Goal: Information Seeking & Learning: Check status

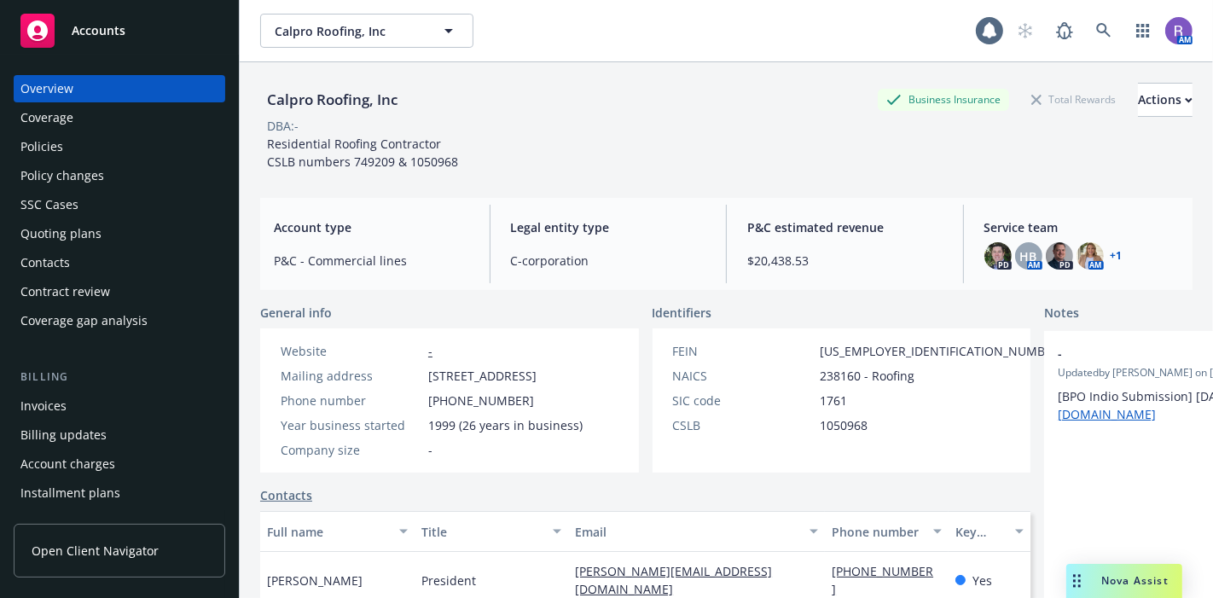
click at [46, 154] on div "Policies" at bounding box center [41, 146] width 43 height 27
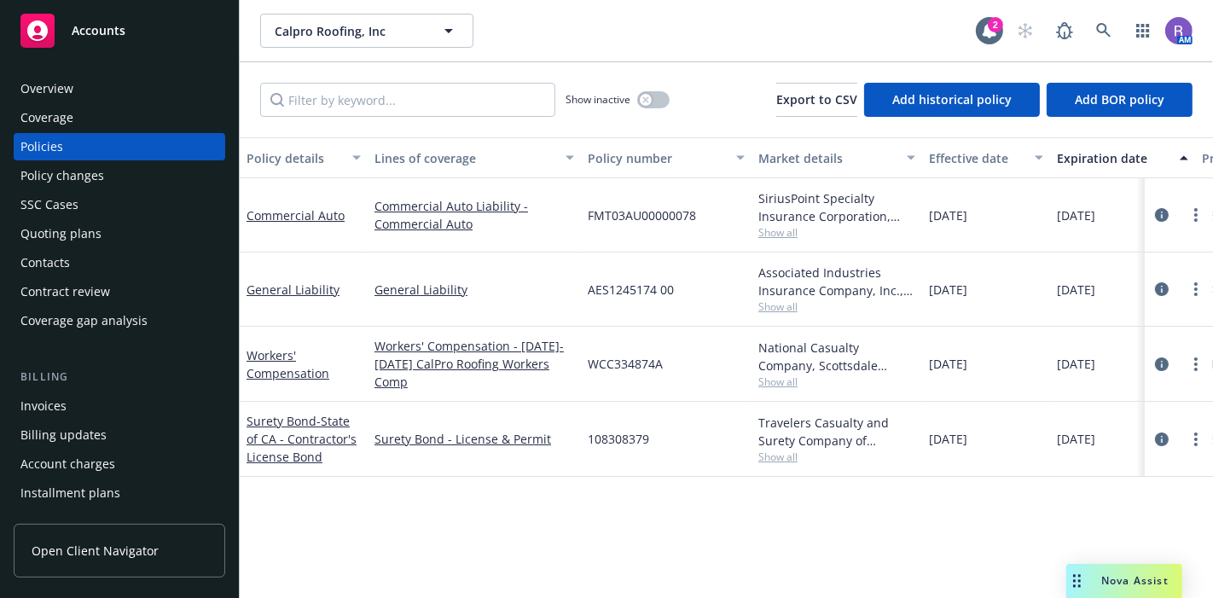
click at [558, 47] on div "Calpro Roofing, Inc Calpro Roofing, Inc" at bounding box center [618, 31] width 716 height 34
click at [649, 98] on div "button" at bounding box center [646, 100] width 12 height 12
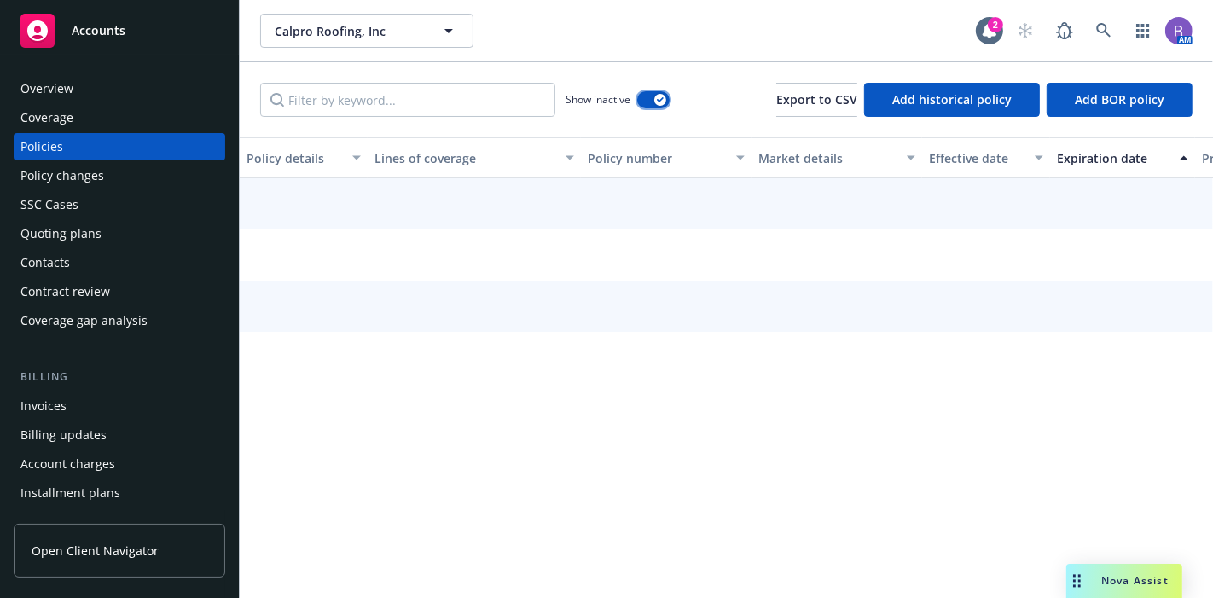
click at [649, 100] on button "button" at bounding box center [653, 99] width 32 height 17
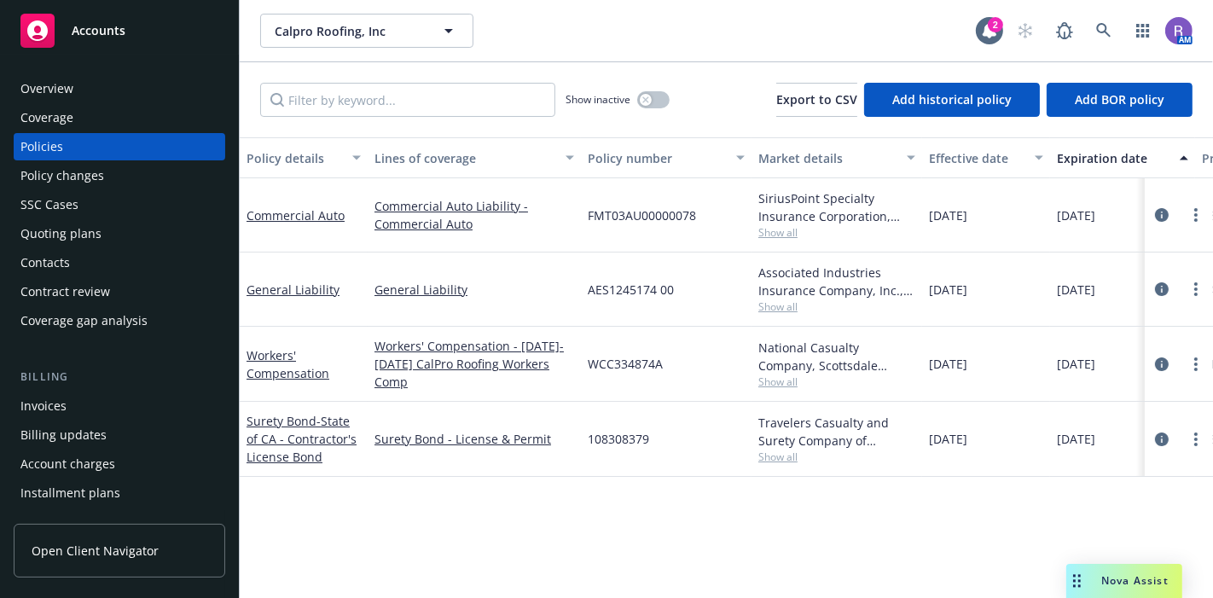
click at [82, 393] on div "Invoices" at bounding box center [119, 405] width 198 height 27
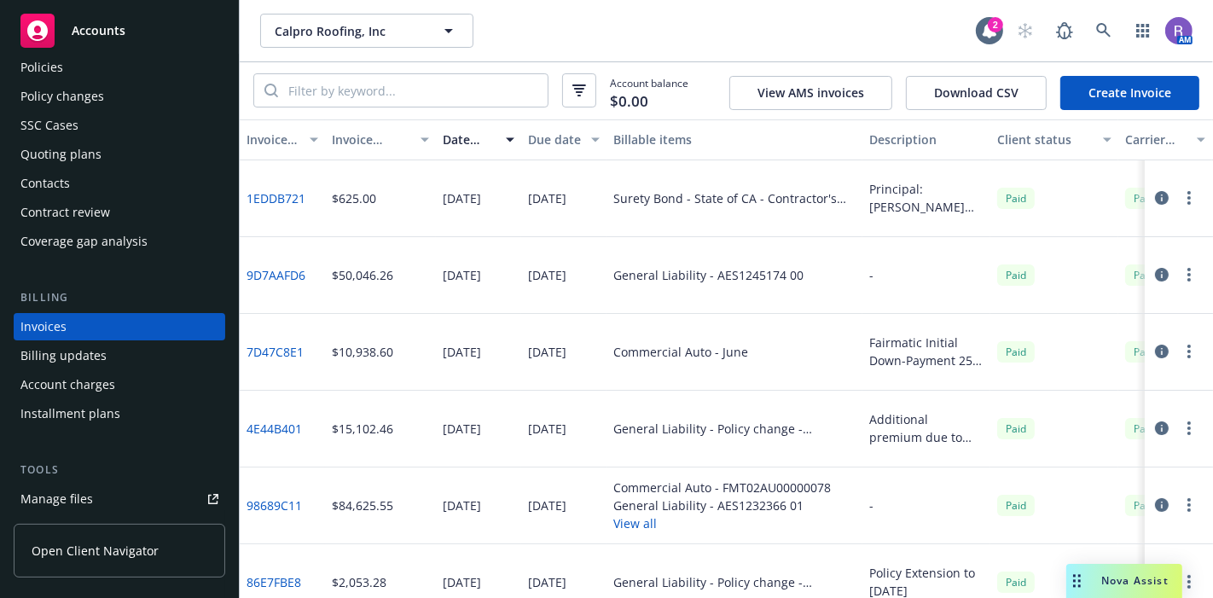
click at [1155, 354] on icon "button" at bounding box center [1162, 352] width 14 height 14
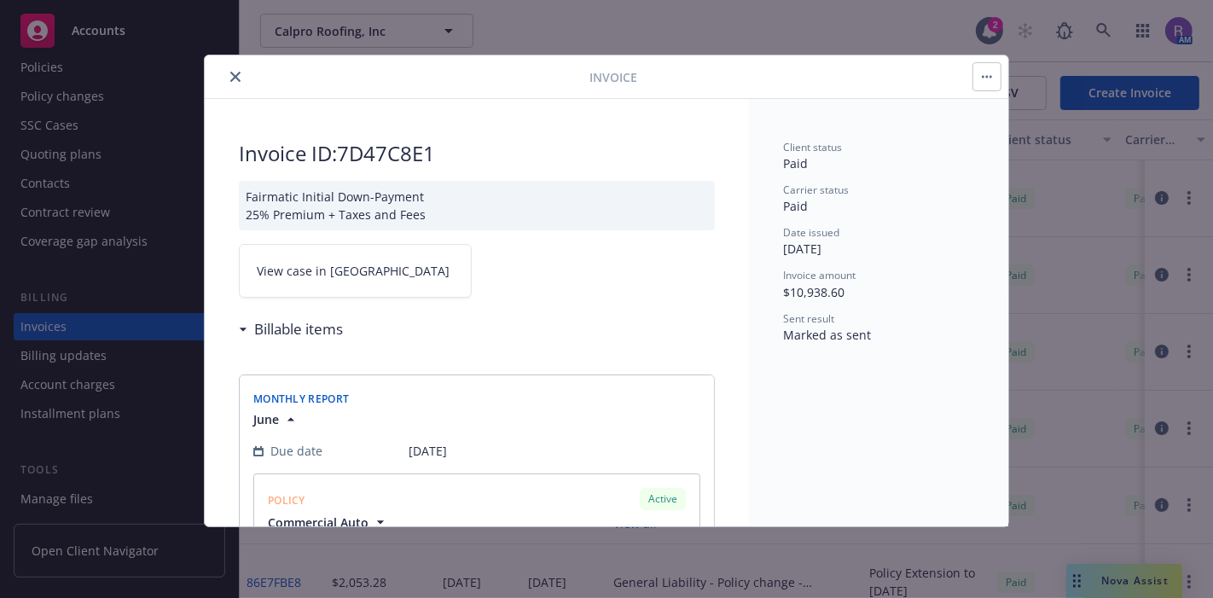
click at [229, 72] on button "close" at bounding box center [235, 77] width 20 height 20
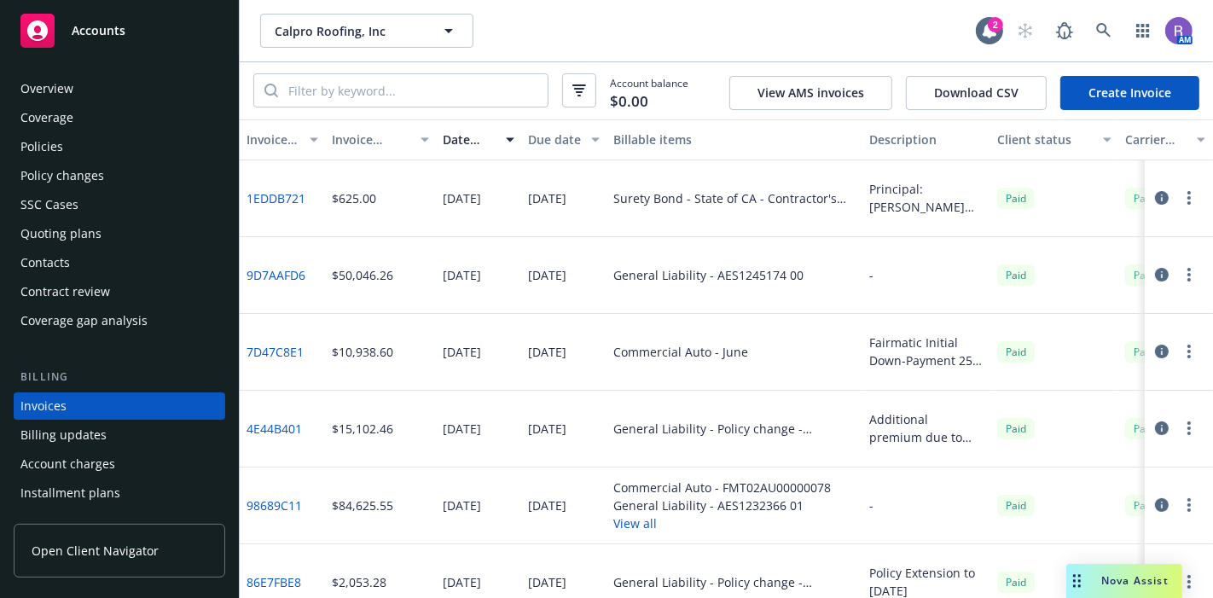
click at [66, 97] on div "Overview" at bounding box center [46, 88] width 53 height 27
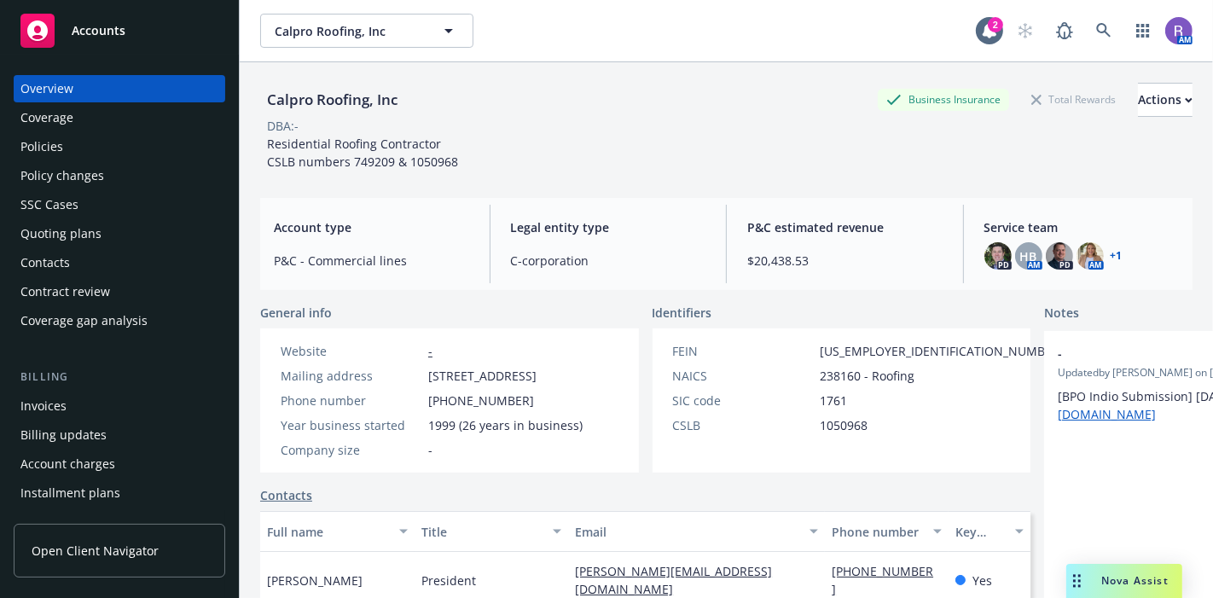
click at [72, 148] on div "Policies" at bounding box center [119, 146] width 198 height 27
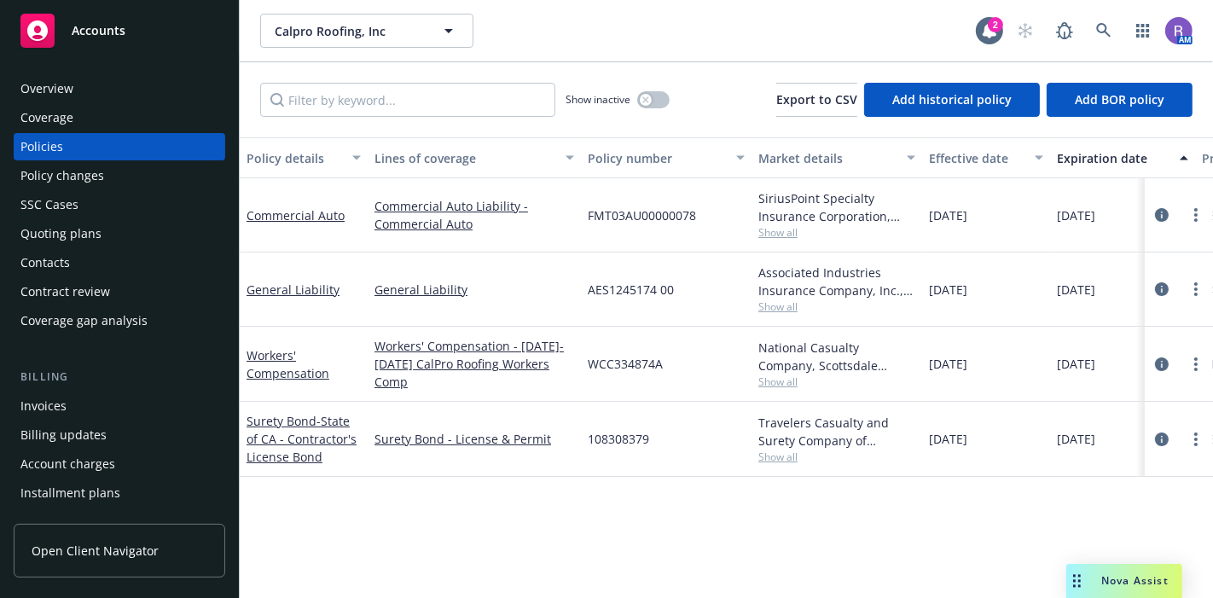
click at [701, 525] on div "Policy details Lines of coverage Policy number Market details Effective date Ex…" at bounding box center [726, 367] width 973 height 461
click at [749, 499] on div "Policy details Lines of coverage Policy number Market details Effective date Ex…" at bounding box center [726, 367] width 973 height 461
click at [623, 57] on div "Calpro Roofing, Inc Calpro Roofing, Inc 2 AM" at bounding box center [726, 30] width 973 height 61
click at [665, 61] on div "Calpro Roofing, Inc Calpro Roofing, Inc 2 AM" at bounding box center [726, 30] width 973 height 61
click at [693, 533] on div "Policy details Lines of coverage Policy number Market details Effective date Ex…" at bounding box center [726, 367] width 973 height 461
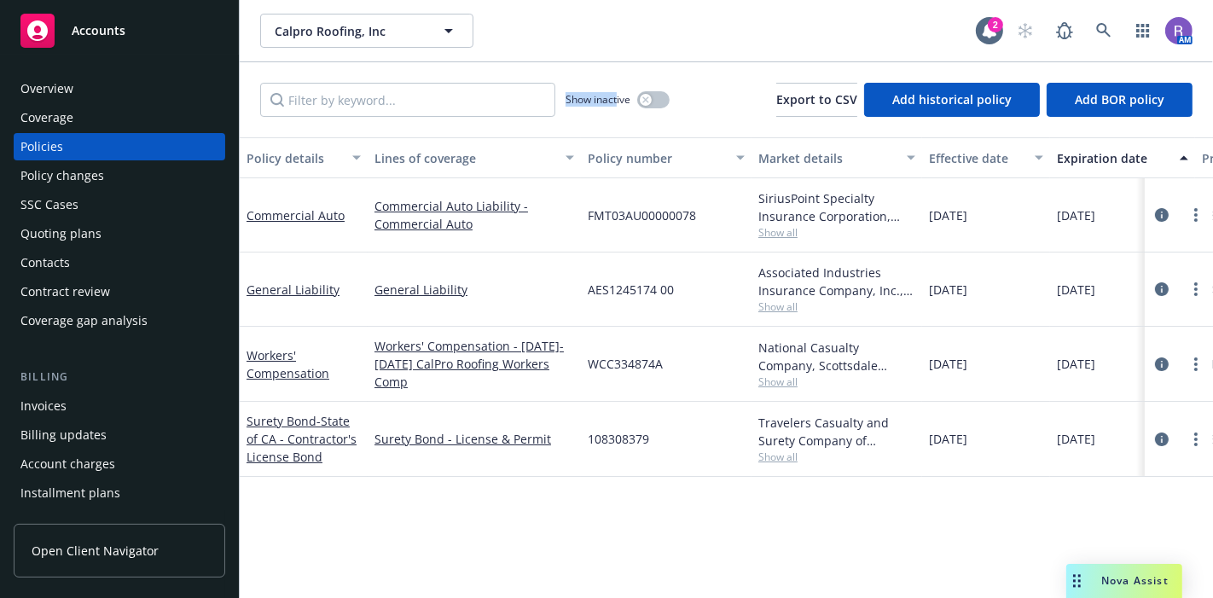
drag, startPoint x: 567, startPoint y: 96, endPoint x: 616, endPoint y: 101, distance: 48.8
click at [616, 101] on span "Show inactive" at bounding box center [597, 99] width 65 height 14
click at [615, 101] on span "Show inactive" at bounding box center [597, 99] width 65 height 14
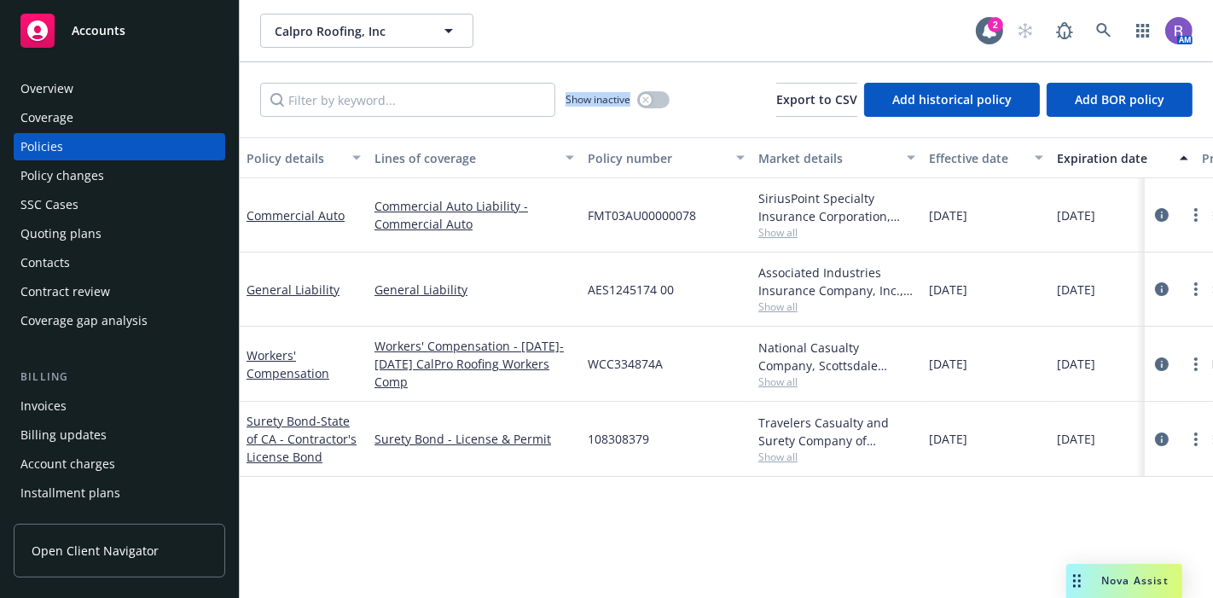
click at [615, 101] on span "Show inactive" at bounding box center [597, 99] width 65 height 14
click at [605, 46] on div "Calpro Roofing, Inc Calpro Roofing, Inc" at bounding box center [618, 31] width 716 height 34
drag, startPoint x: 565, startPoint y: 100, endPoint x: 637, endPoint y: 97, distance: 72.5
click at [637, 97] on div "Show inactive" at bounding box center [464, 100] width 409 height 34
click at [613, 71] on div "Show inactive Export to CSV Add historical policy Add BOR policy" at bounding box center [726, 99] width 973 height 75
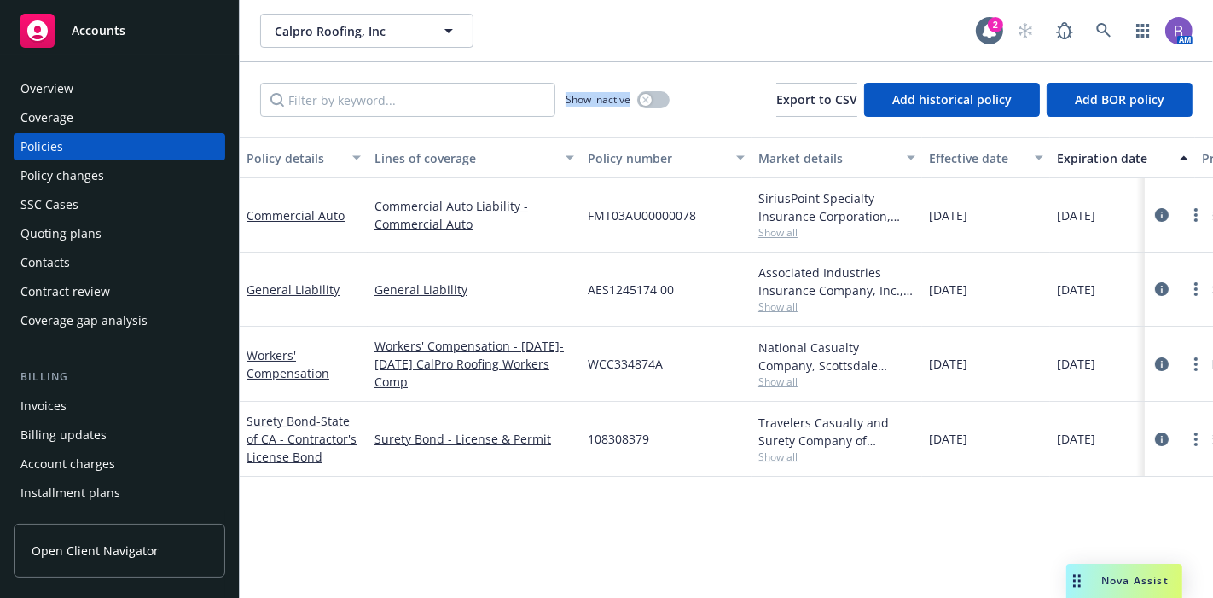
drag, startPoint x: 565, startPoint y: 102, endPoint x: 631, endPoint y: 95, distance: 67.0
click at [631, 95] on div "Show inactive" at bounding box center [617, 100] width 104 height 34
click at [612, 69] on div "Show inactive Export to CSV Add historical policy Add BOR policy" at bounding box center [726, 99] width 973 height 75
click at [639, 517] on div "Policy details Lines of coverage Policy number Market details Effective date Ex…" at bounding box center [726, 367] width 973 height 461
click at [623, 485] on div "Policy details Lines of coverage Policy number Market details Effective date Ex…" at bounding box center [726, 367] width 973 height 461
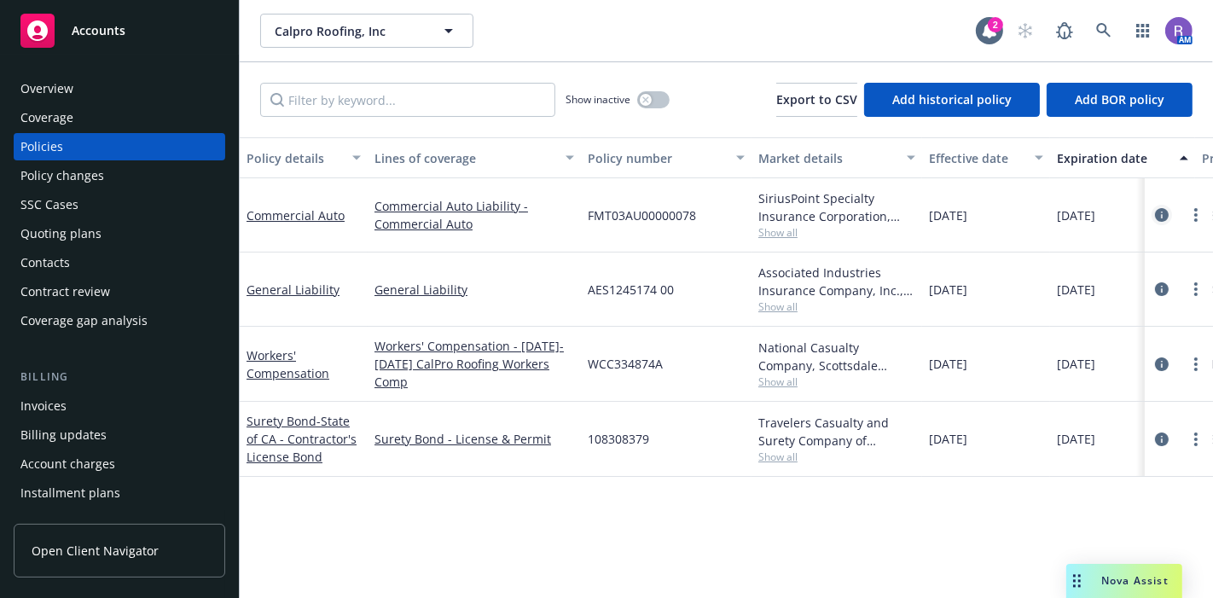
click at [1163, 214] on icon "circleInformation" at bounding box center [1162, 215] width 14 height 14
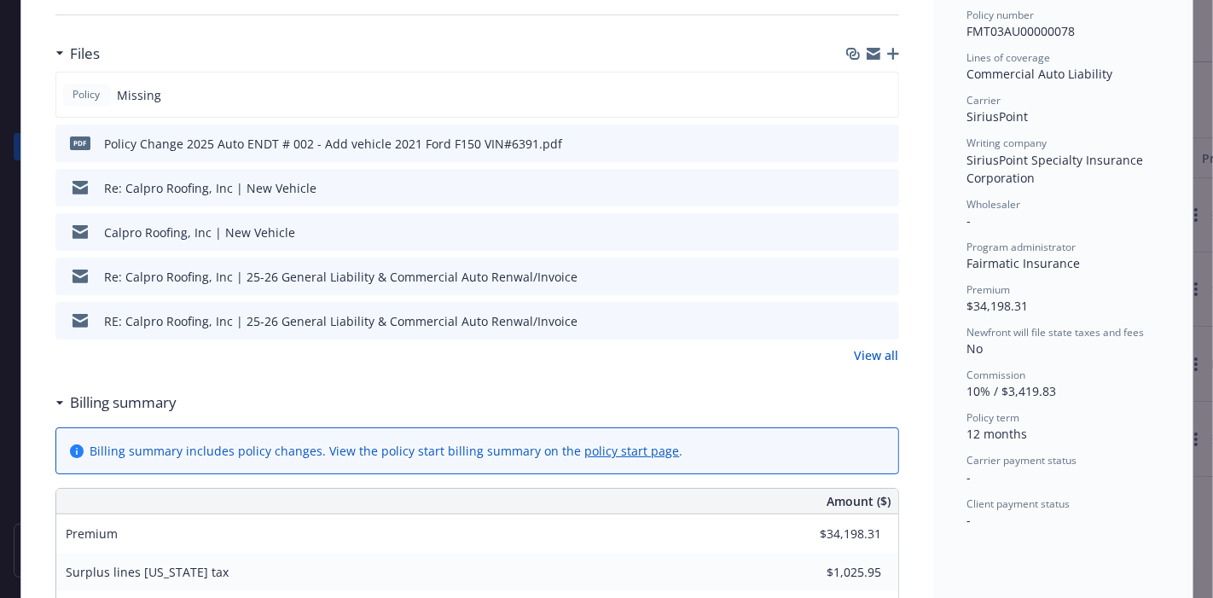
scroll to position [426, 0]
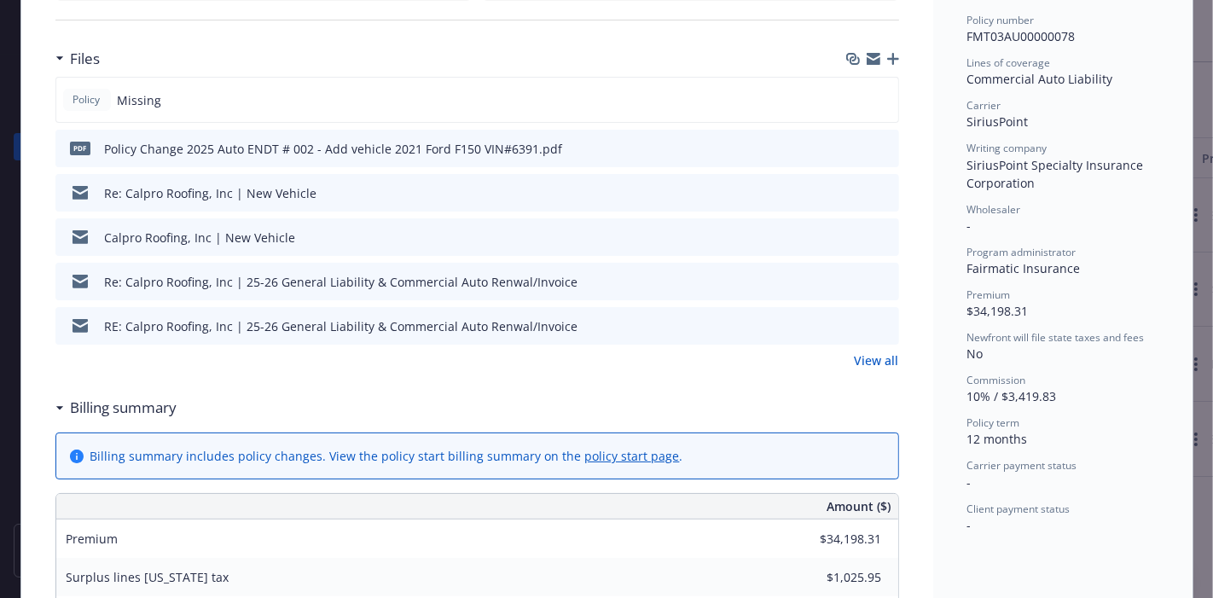
click at [862, 361] on link "View all" at bounding box center [877, 360] width 44 height 18
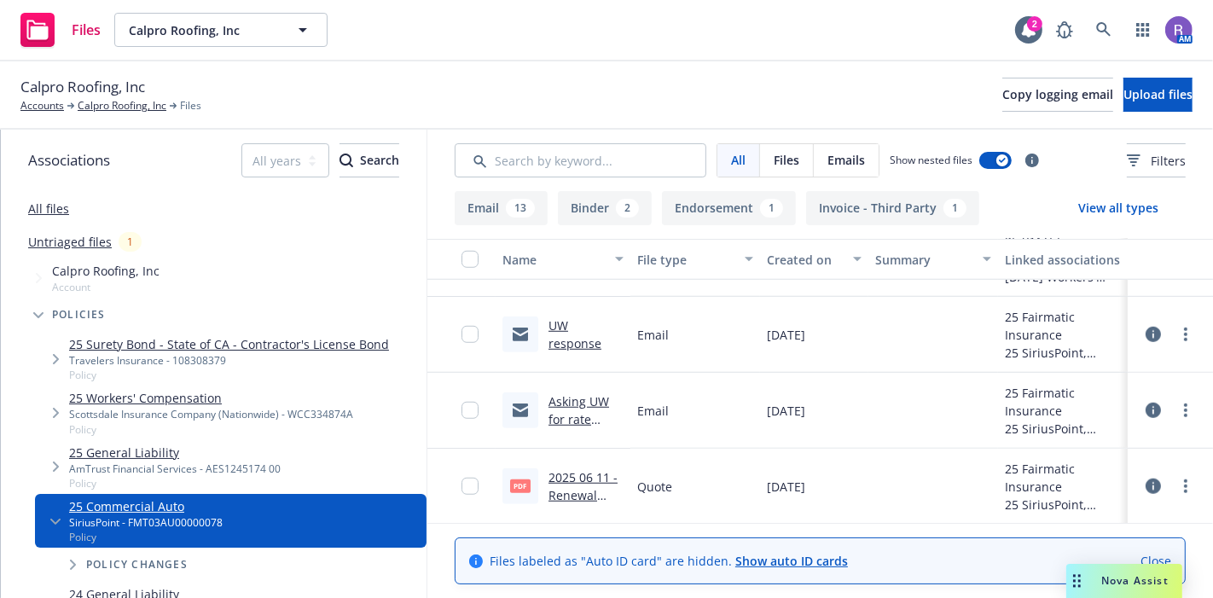
scroll to position [1163, 0]
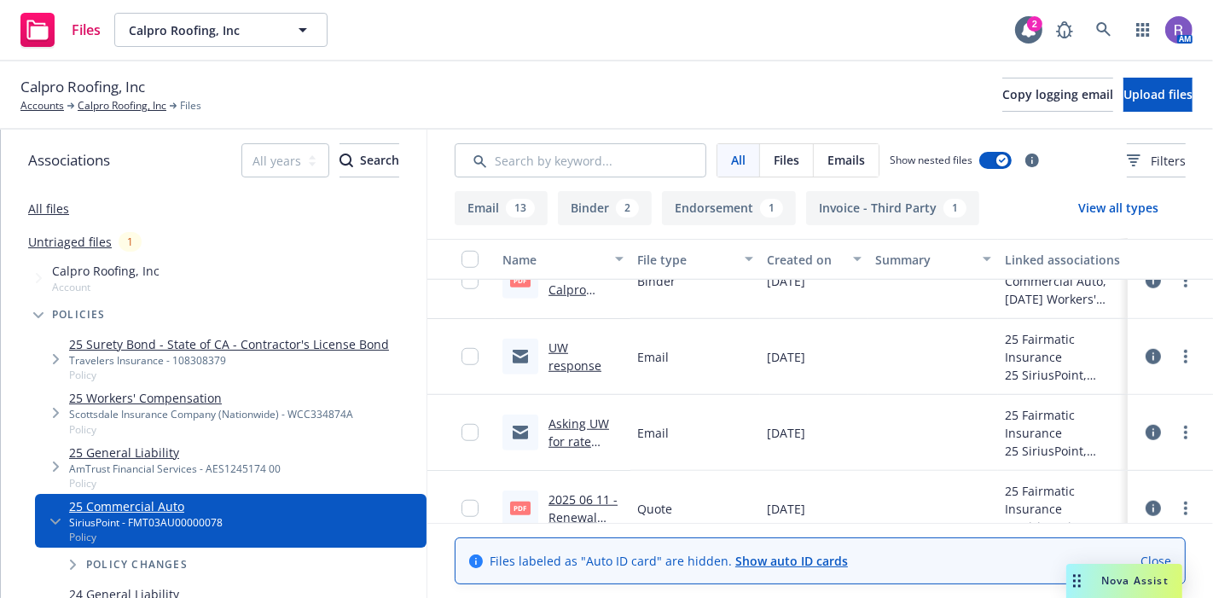
click at [799, 428] on span "[DATE]" at bounding box center [786, 433] width 38 height 18
click at [785, 427] on span "[DATE]" at bounding box center [786, 433] width 38 height 18
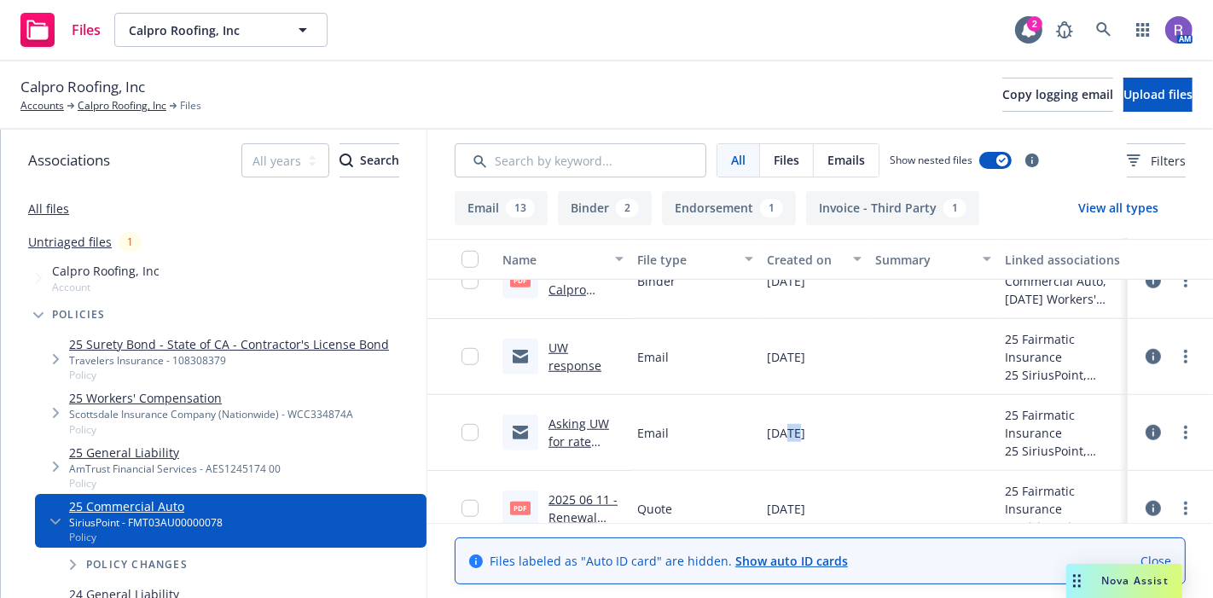
click at [785, 427] on span "[DATE]" at bounding box center [786, 433] width 38 height 18
click at [818, 441] on div "[DATE]" at bounding box center [814, 433] width 108 height 76
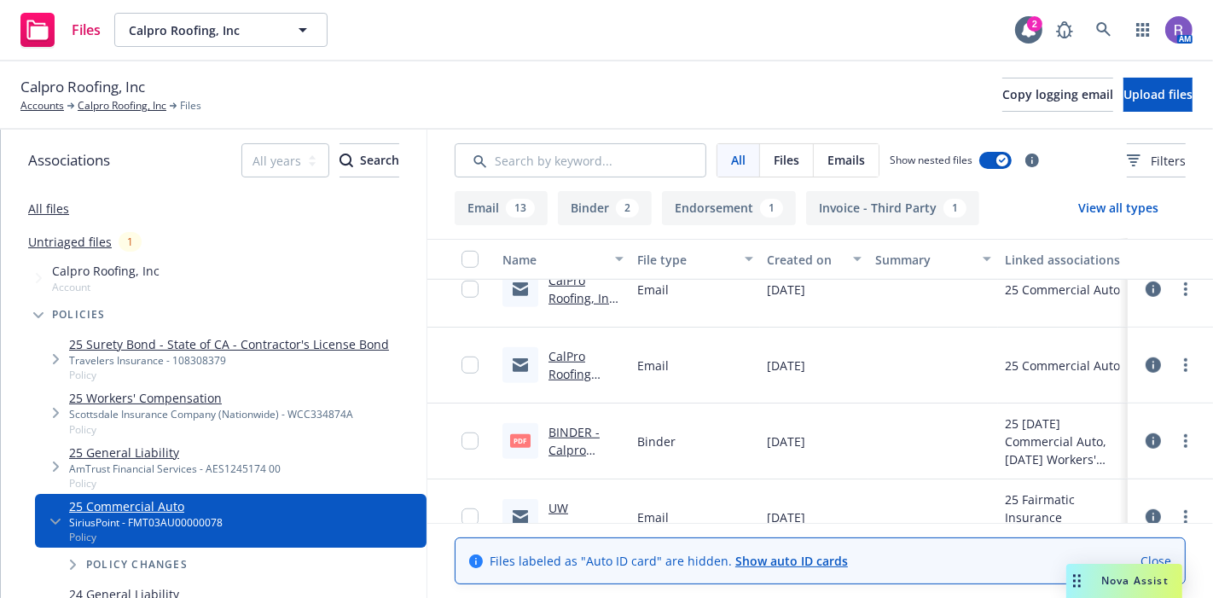
scroll to position [1186, 0]
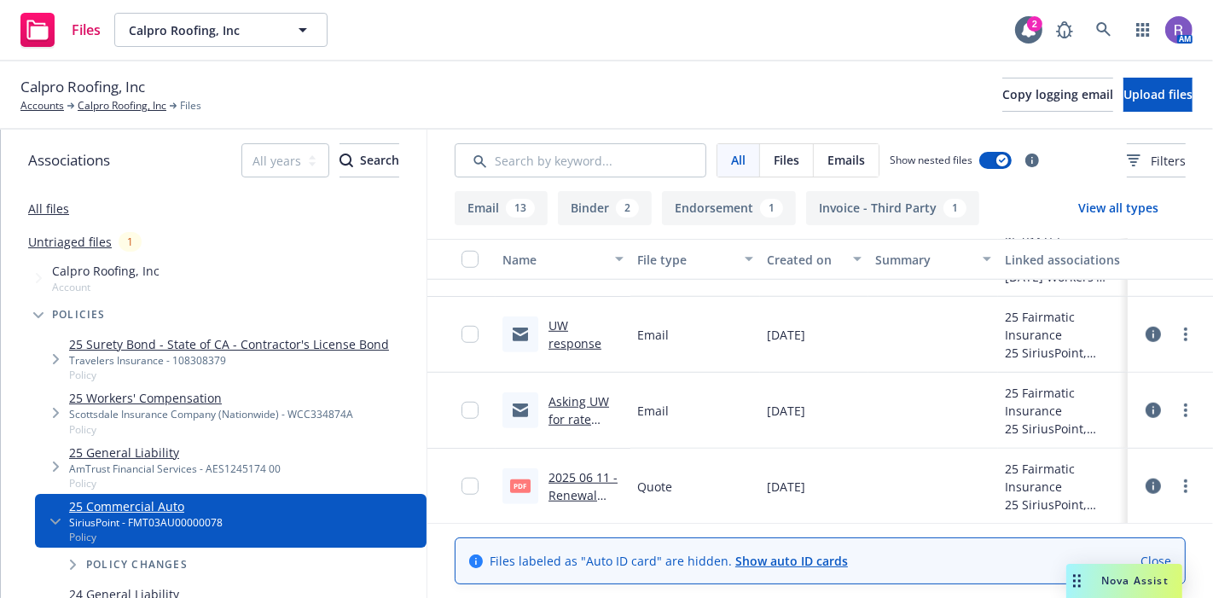
click at [565, 489] on link "2025 06 11 - Renewal Proposal - Calpro Roofing.pdf" at bounding box center [582, 513] width 69 height 88
drag, startPoint x: 757, startPoint y: 485, endPoint x: 804, endPoint y: 478, distance: 47.4
click at [804, 478] on span "06/11/2025" at bounding box center [786, 487] width 38 height 18
click at [795, 413] on span "[DATE]" at bounding box center [786, 411] width 38 height 18
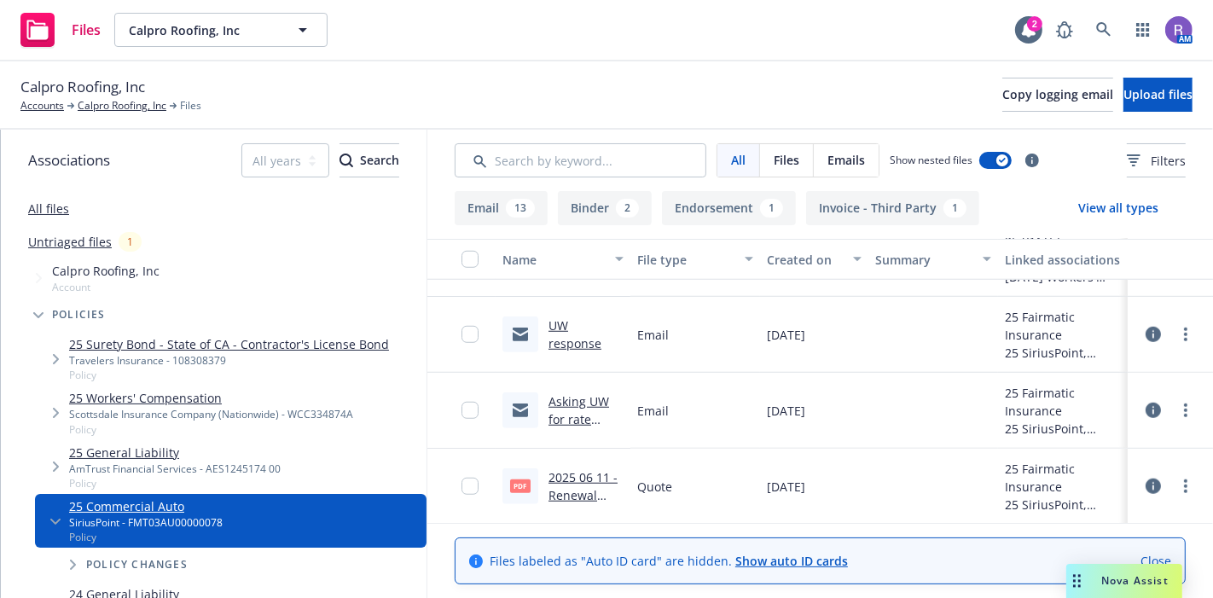
click at [805, 484] on span "06/11/2025" at bounding box center [786, 487] width 38 height 18
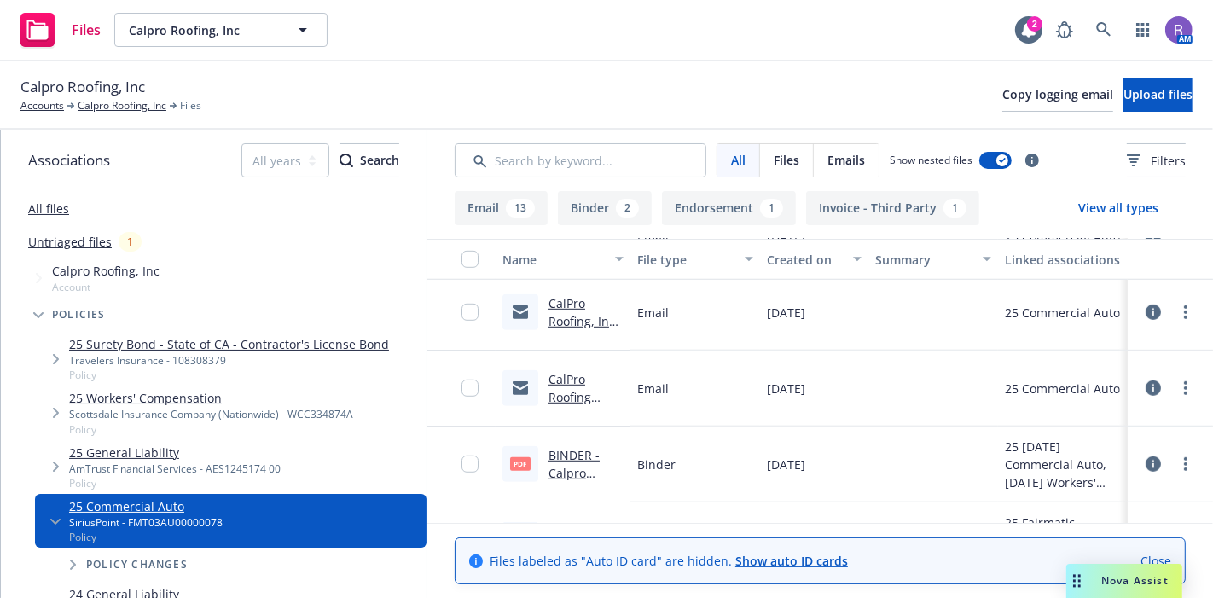
click at [566, 470] on link "BINDER - Calpro Roofing Biz Auto 25.pdf" at bounding box center [581, 482] width 67 height 70
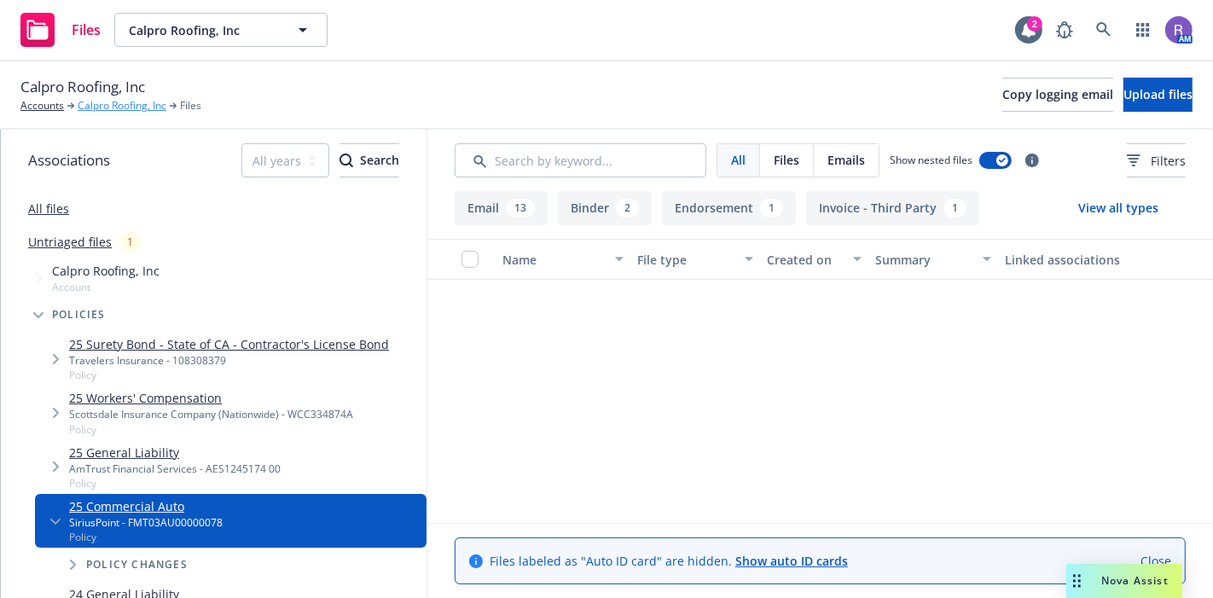
scroll to position [446, 0]
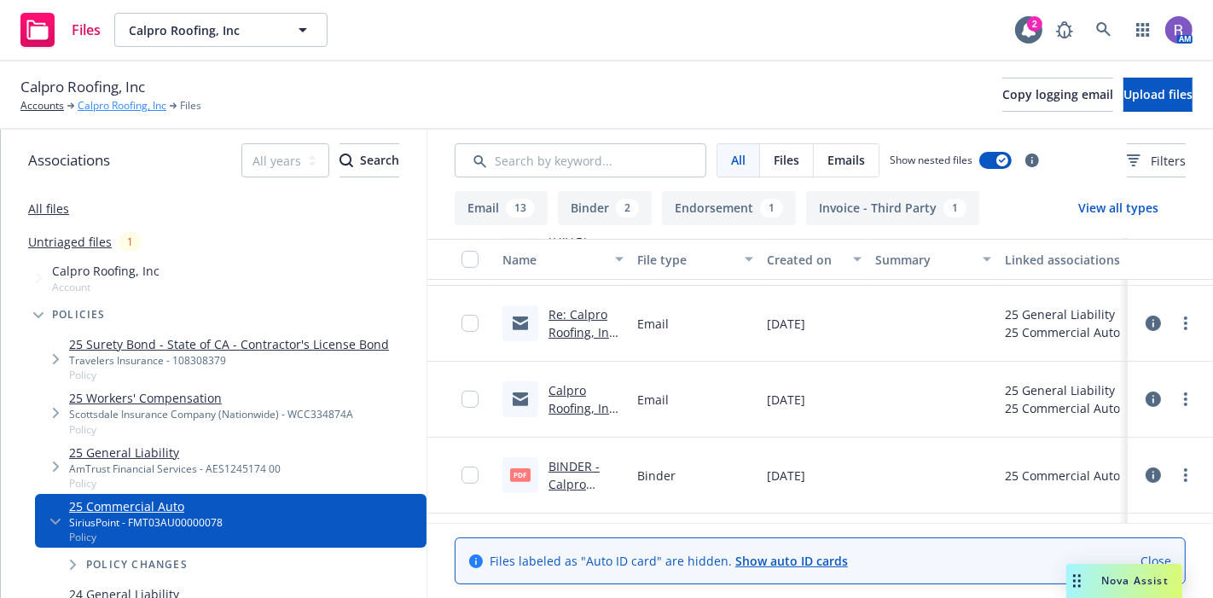
click at [100, 102] on link "Calpro Roofing, Inc" at bounding box center [122, 105] width 89 height 15
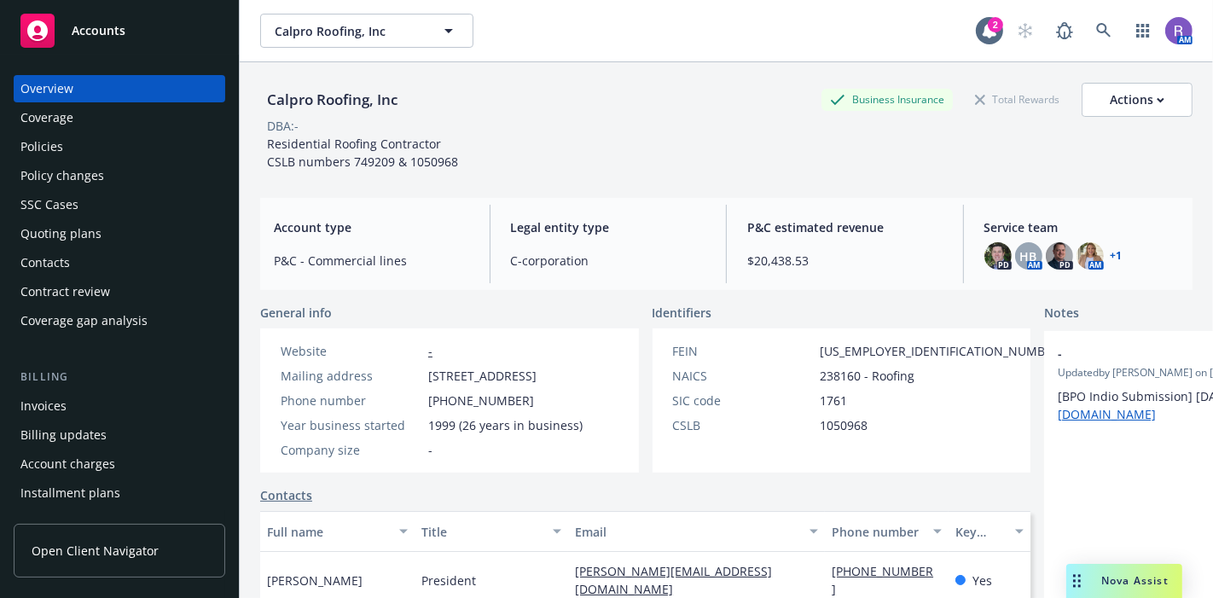
click at [32, 407] on div "Invoices" at bounding box center [43, 405] width 46 height 27
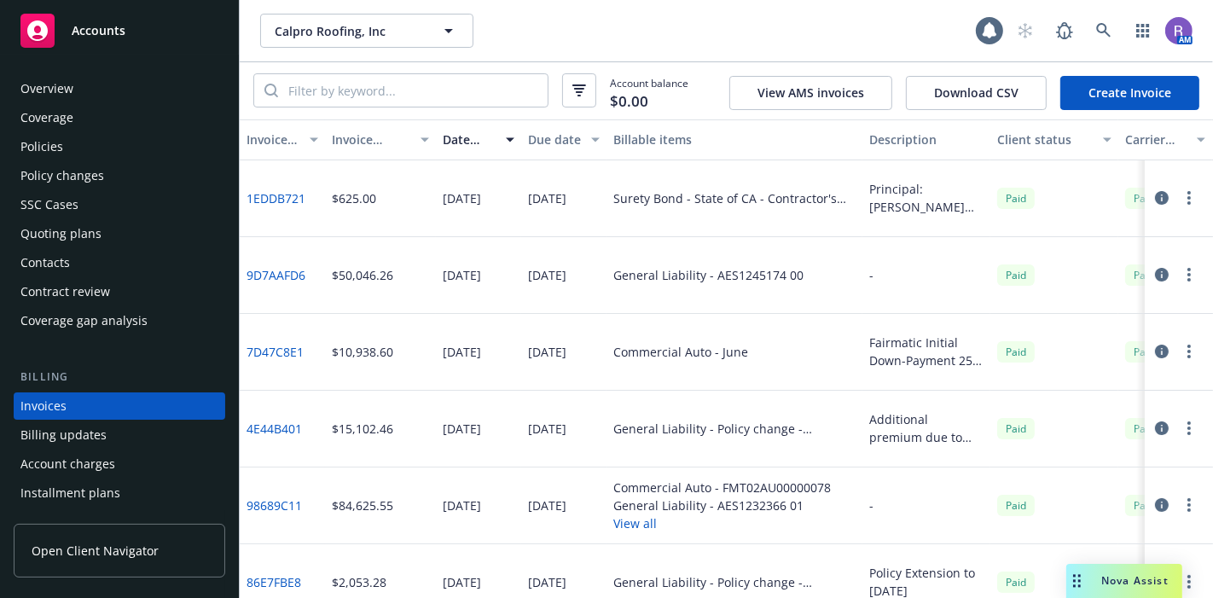
scroll to position [79, 0]
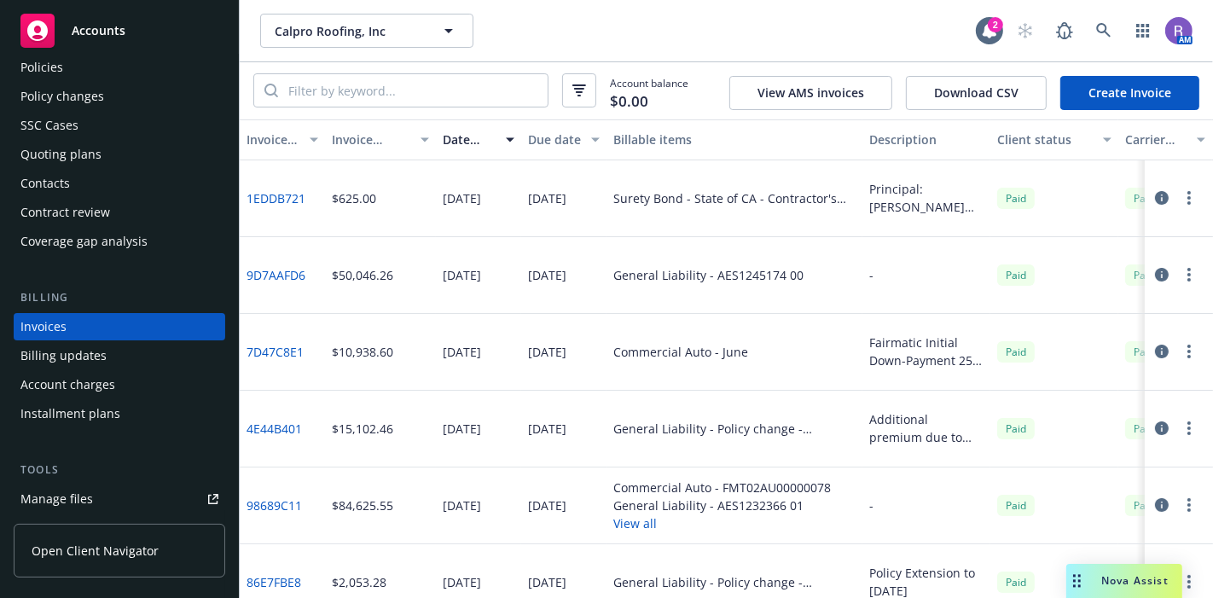
drag, startPoint x: 445, startPoint y: 273, endPoint x: 606, endPoint y: 333, distance: 171.1
click at [606, 333] on div "1EDDB721 $625.00 [DATE] [DATE] Surety Bond - State of CA - Contractor's License…" at bounding box center [875, 505] width 1271 height 691
click at [559, 355] on div "[DATE]" at bounding box center [547, 352] width 38 height 18
drag, startPoint x: 439, startPoint y: 274, endPoint x: 521, endPoint y: 276, distance: 81.9
click at [521, 276] on div "9D7AAFD6 $50,046.26 07/15/2025 07/29/2025 General Liability - AES1245174 00 - P…" at bounding box center [875, 275] width 1271 height 77
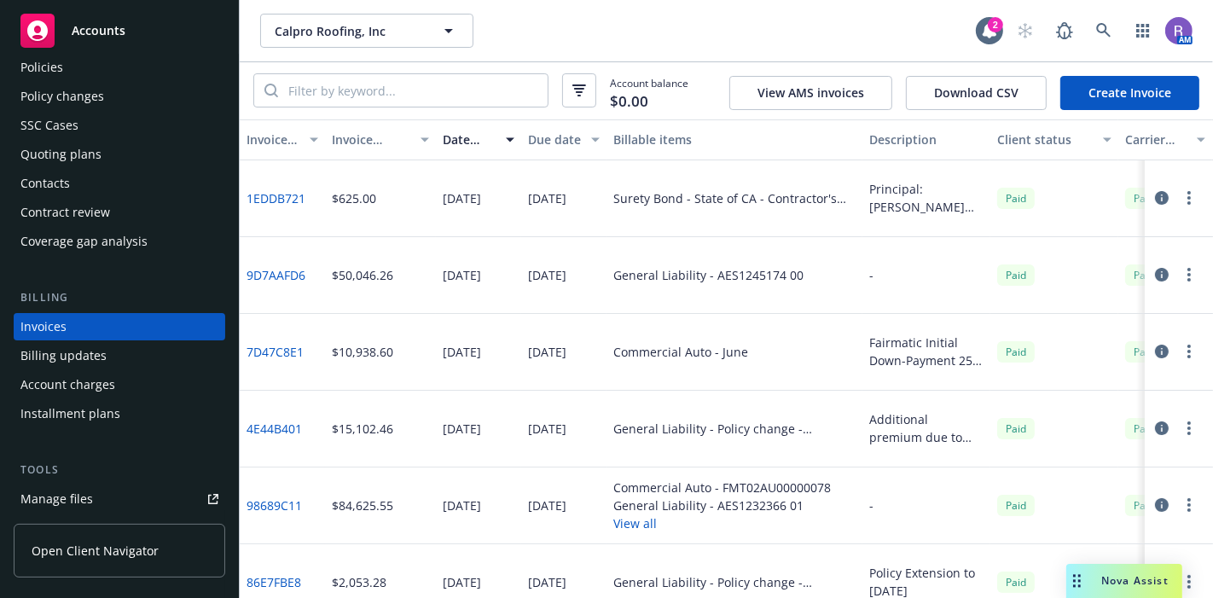
click at [556, 279] on div "[DATE]" at bounding box center [547, 275] width 38 height 18
click at [1151, 359] on button "button" at bounding box center [1161, 351] width 20 height 20
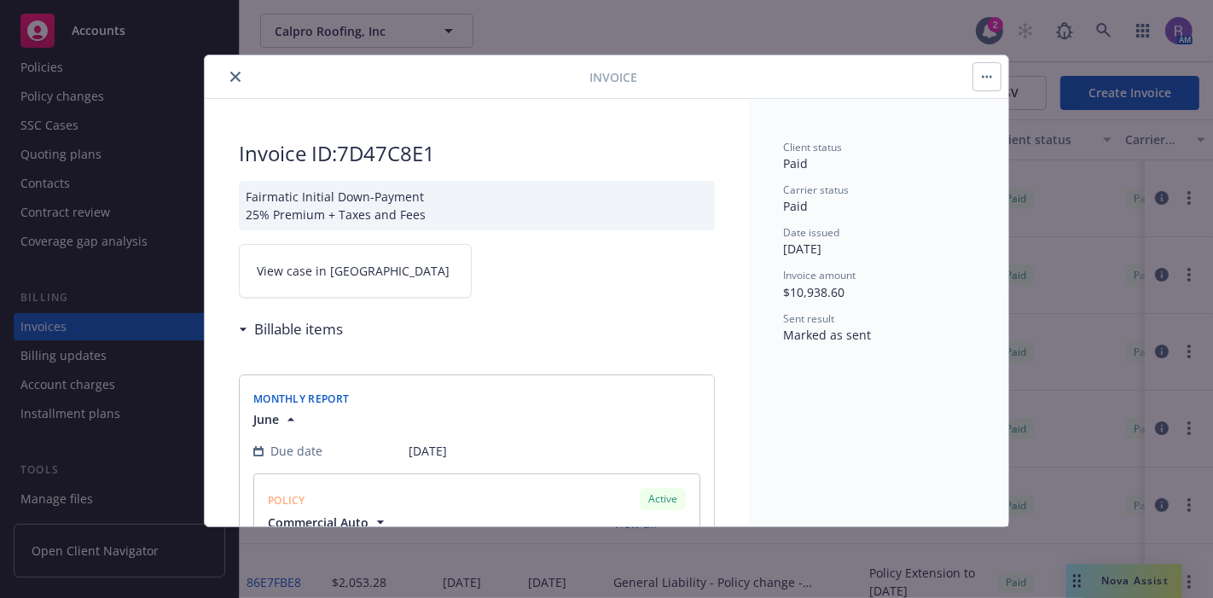
click at [235, 73] on icon "close" at bounding box center [235, 77] width 10 height 10
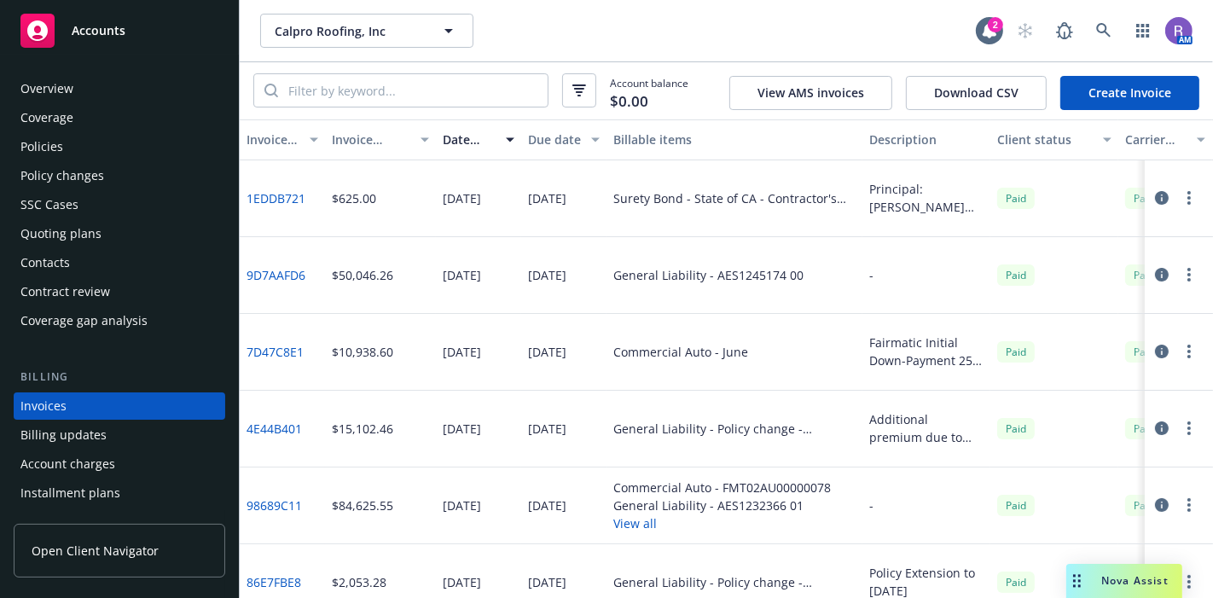
click at [69, 91] on div "Overview" at bounding box center [46, 88] width 53 height 27
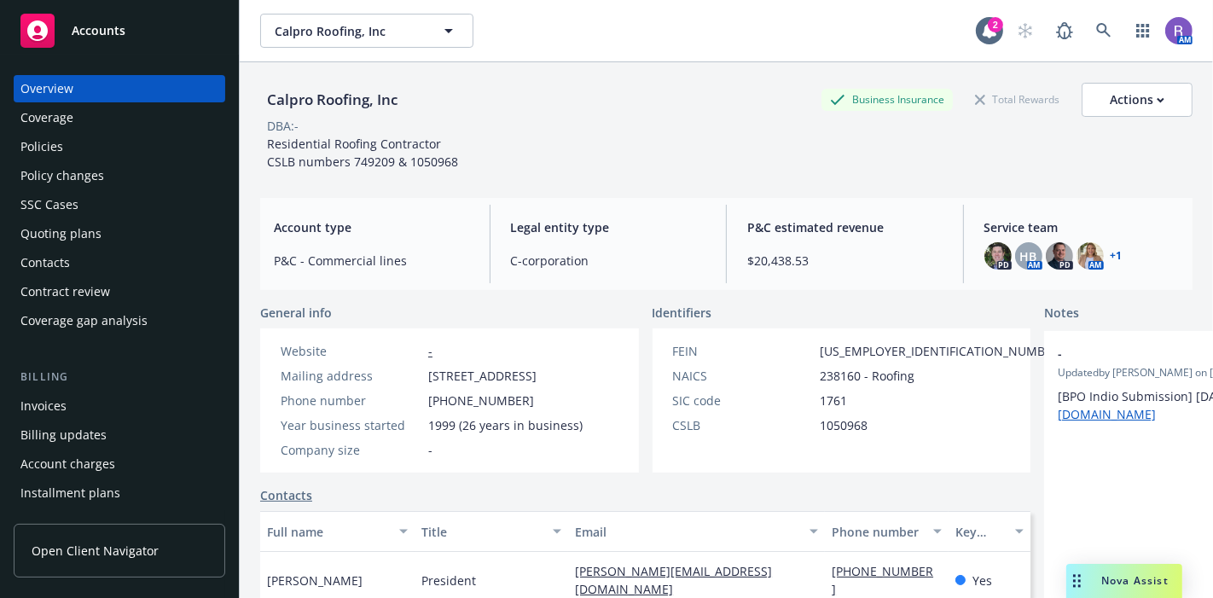
click at [529, 113] on div "Calpro Roofing, Inc Business Insurance Total Rewards Actions" at bounding box center [726, 100] width 932 height 34
click at [53, 143] on div "Policies" at bounding box center [41, 146] width 43 height 27
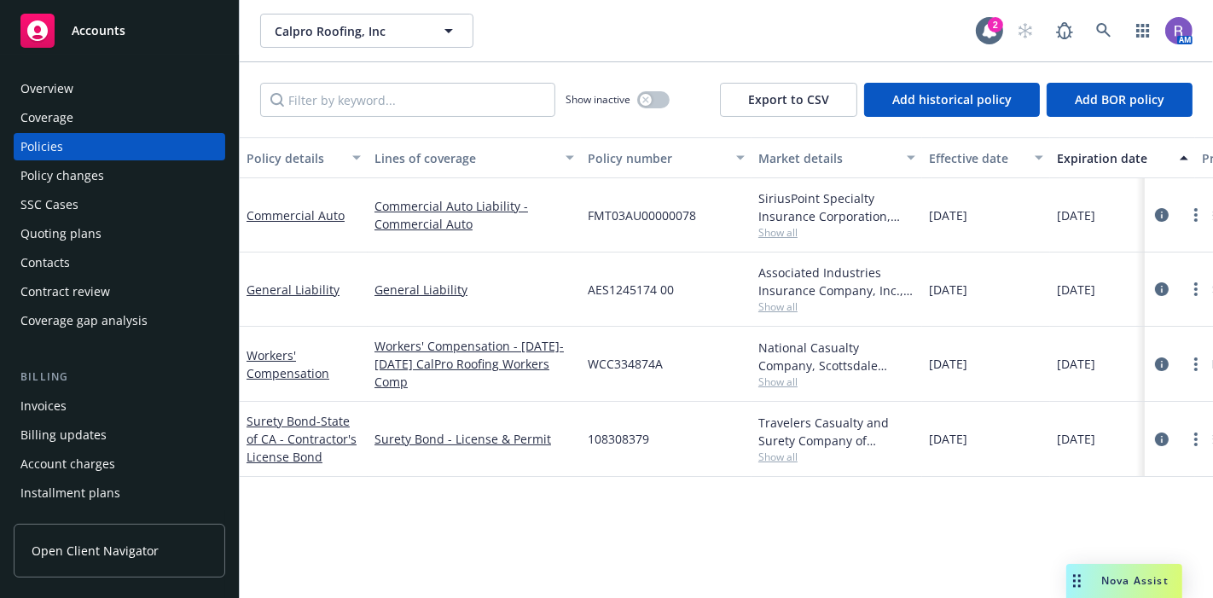
click at [56, 411] on div "Invoices" at bounding box center [43, 405] width 46 height 27
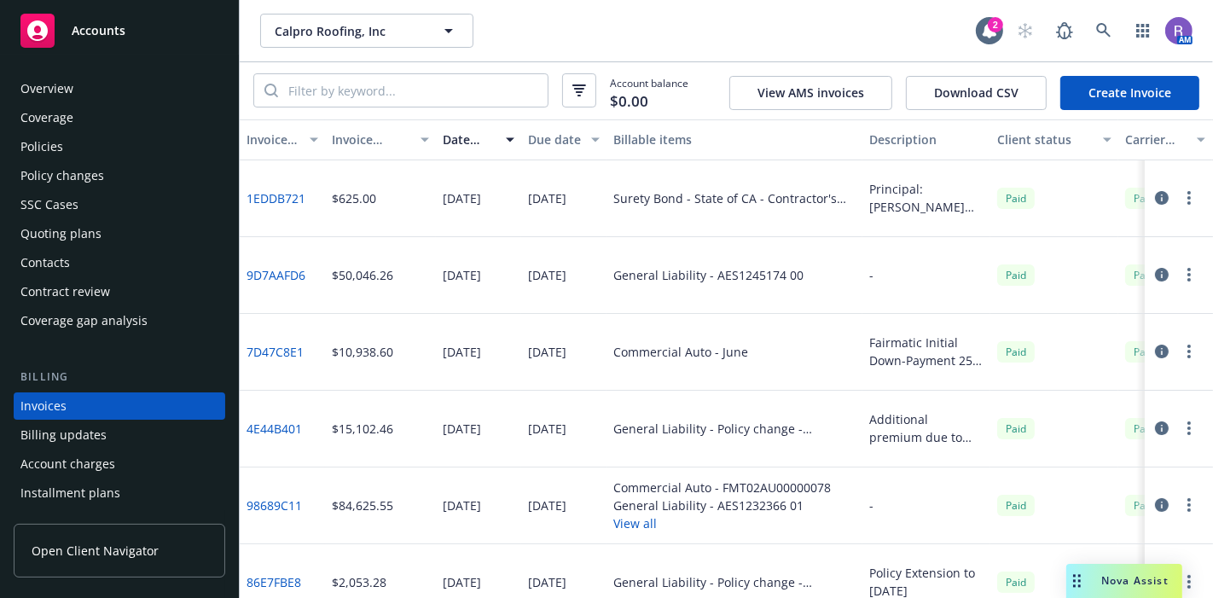
click at [53, 136] on div "Policies" at bounding box center [41, 146] width 43 height 27
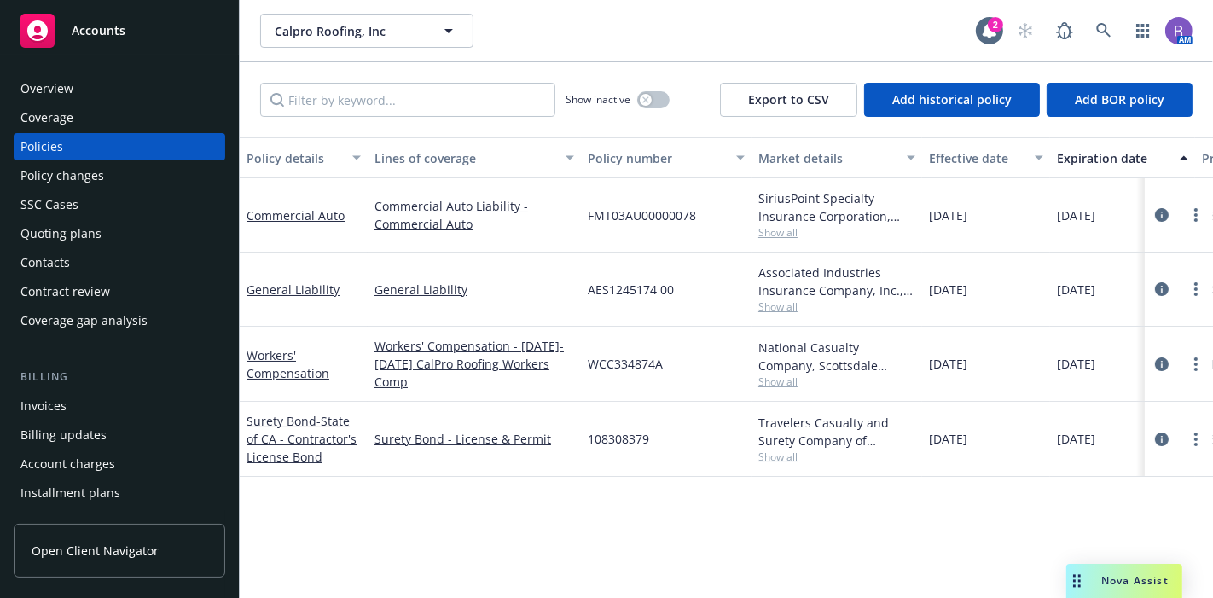
click at [48, 415] on div "Invoices" at bounding box center [43, 405] width 46 height 27
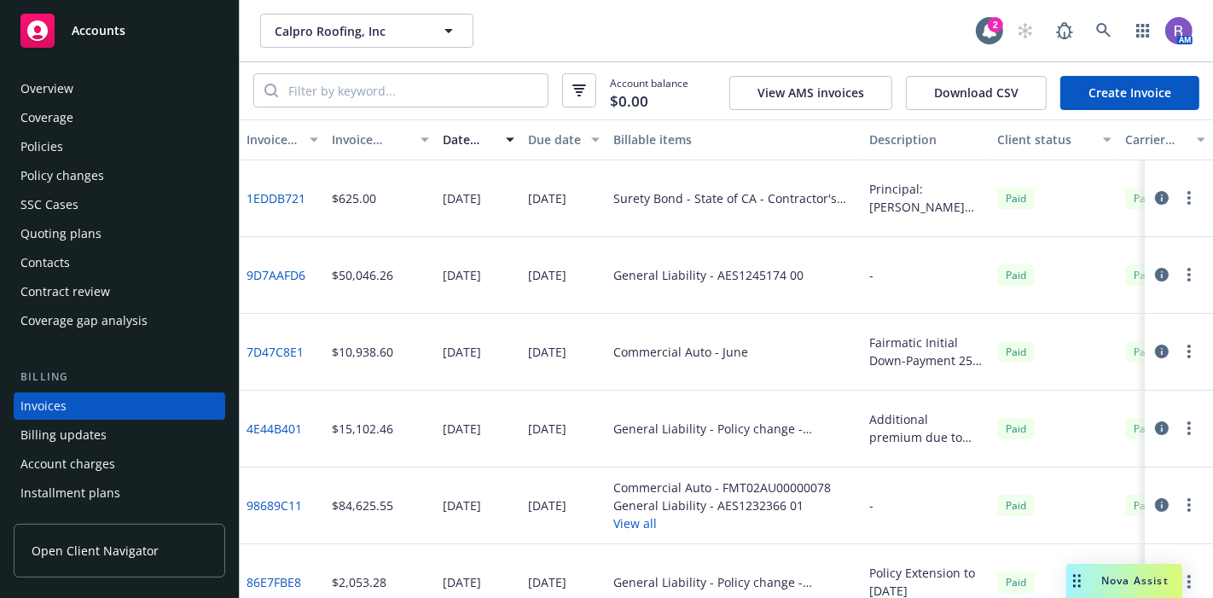
click at [41, 141] on div "Policies" at bounding box center [41, 146] width 43 height 27
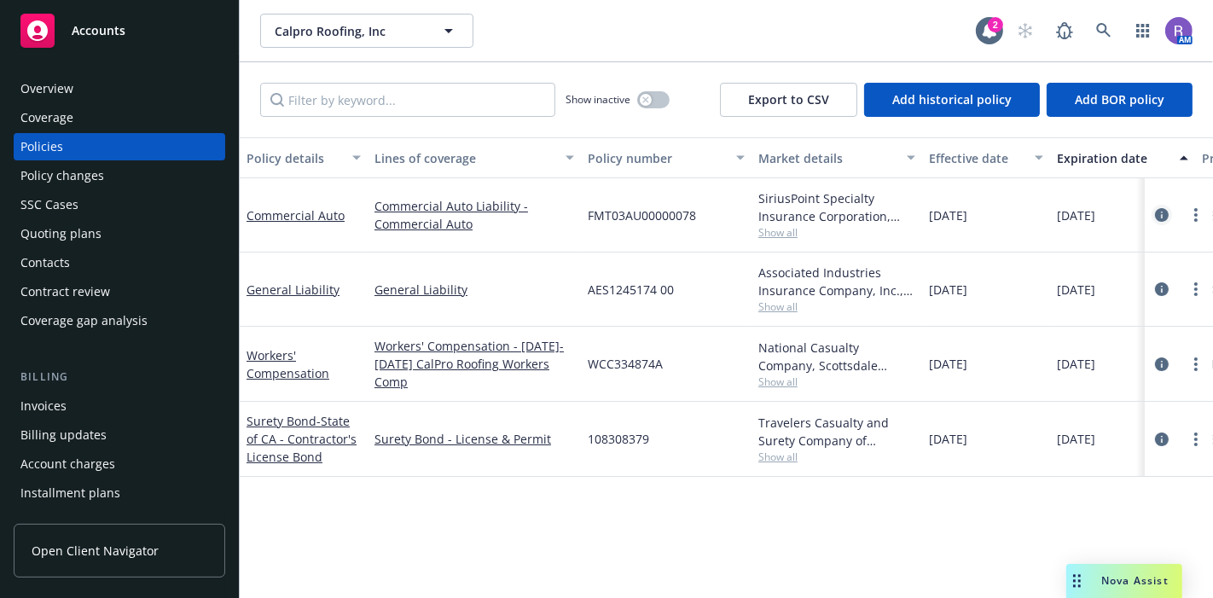
click at [1157, 218] on icon "circleInformation" at bounding box center [1162, 215] width 14 height 14
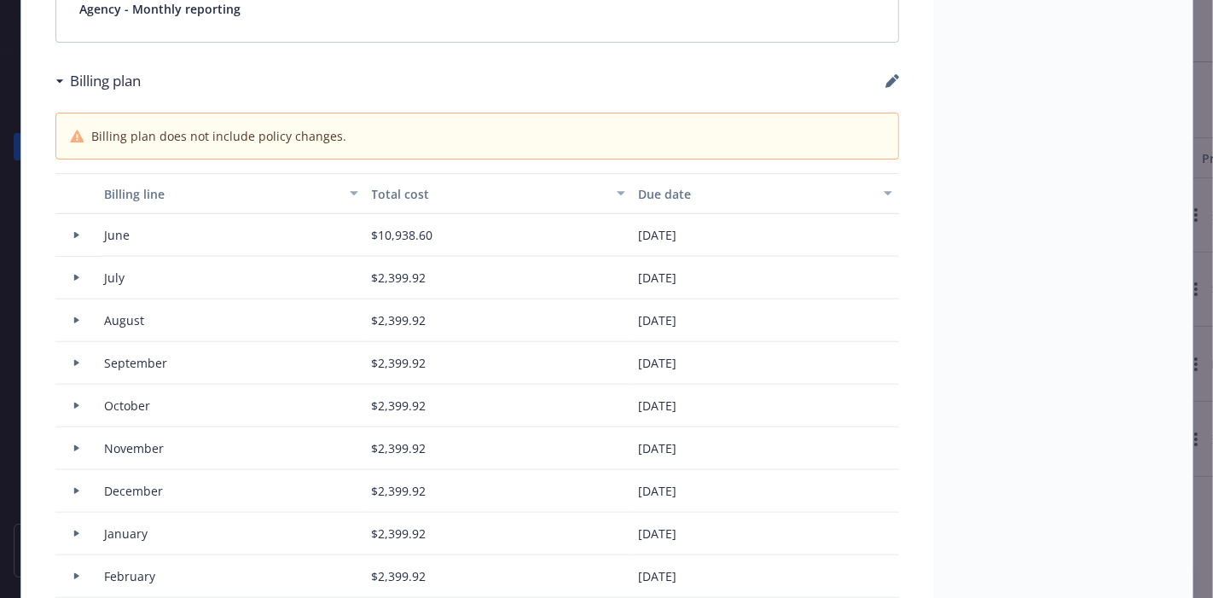
scroll to position [1363, 0]
click at [73, 273] on icon at bounding box center [76, 276] width 7 height 6
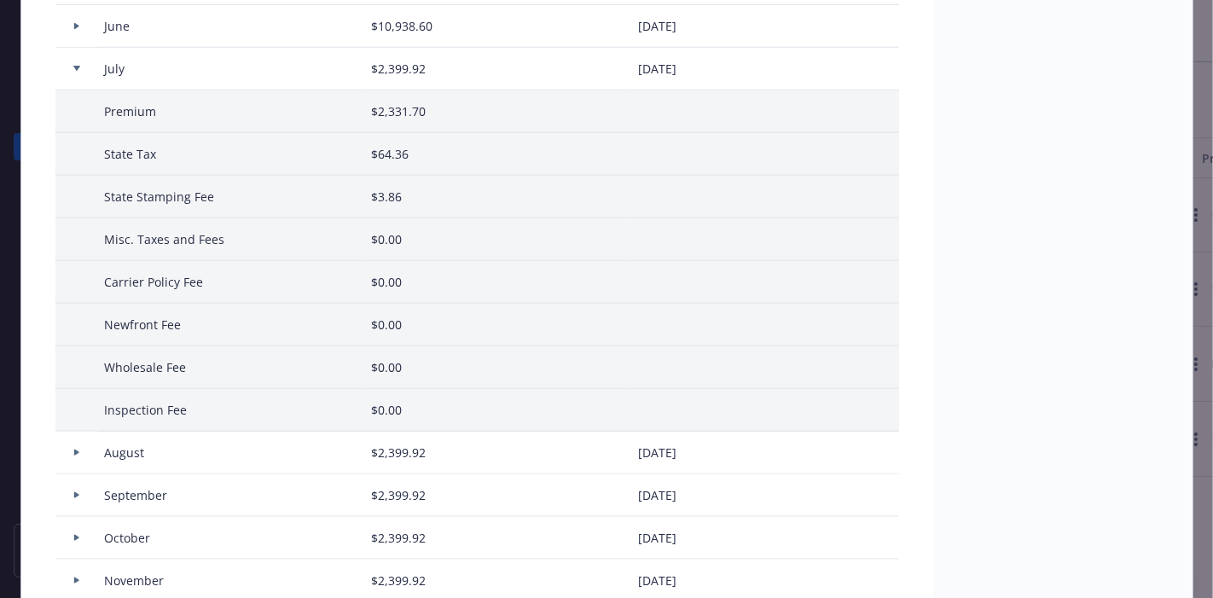
scroll to position [1571, 0]
click at [73, 66] on icon at bounding box center [76, 68] width 7 height 5
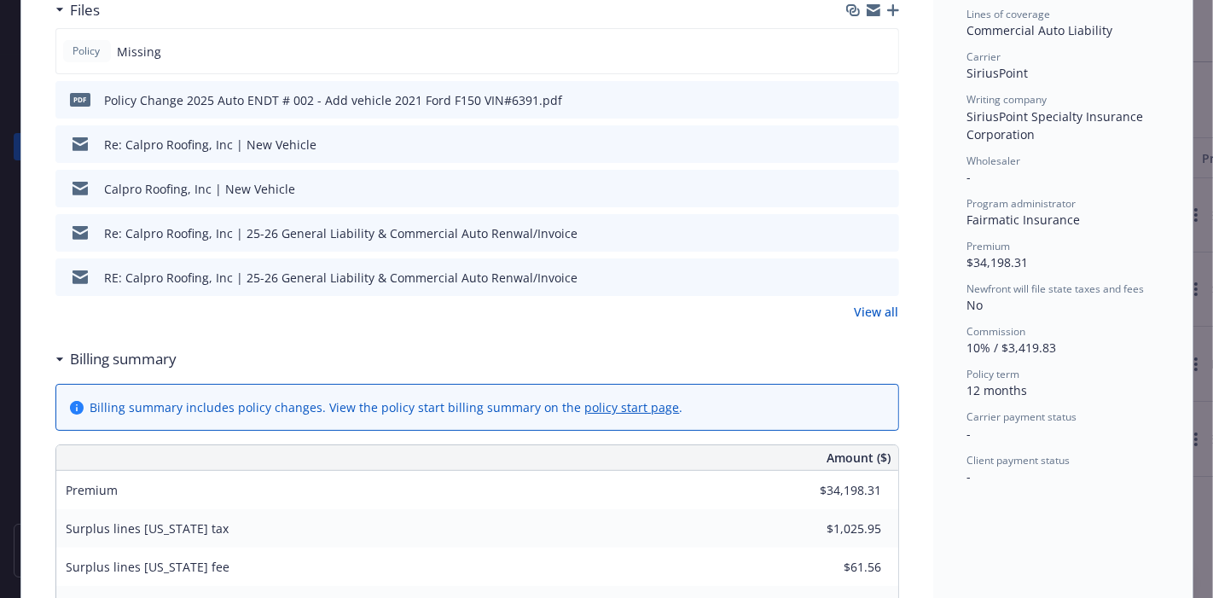
scroll to position [0, 0]
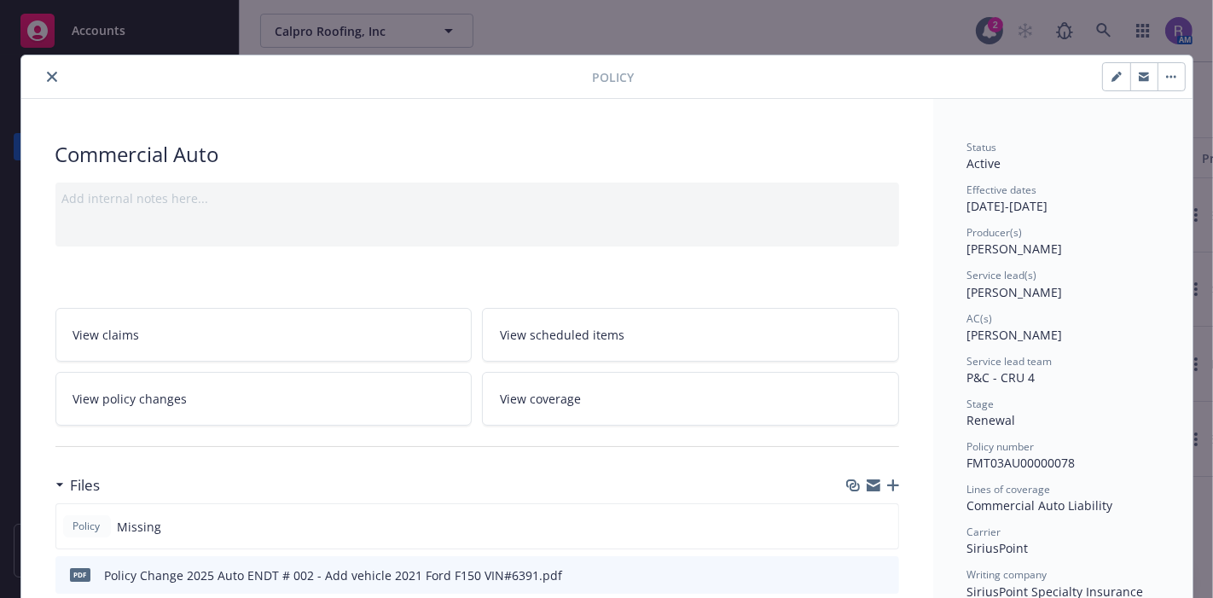
click at [49, 78] on icon "close" at bounding box center [52, 77] width 10 height 10
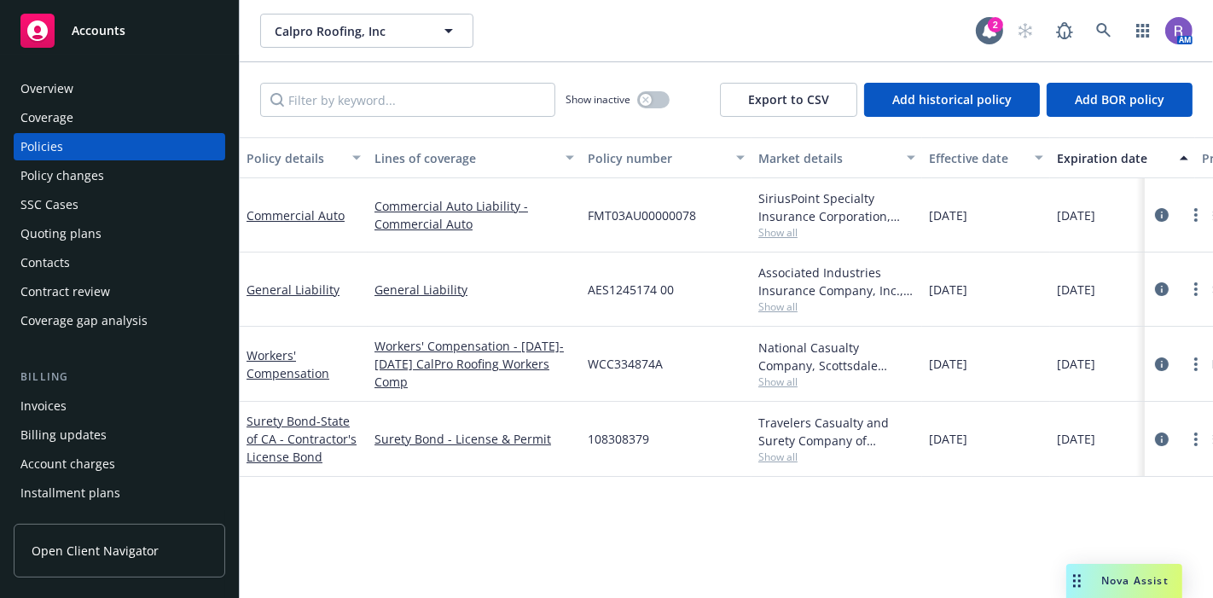
click at [109, 240] on div "Quoting plans" at bounding box center [119, 233] width 198 height 27
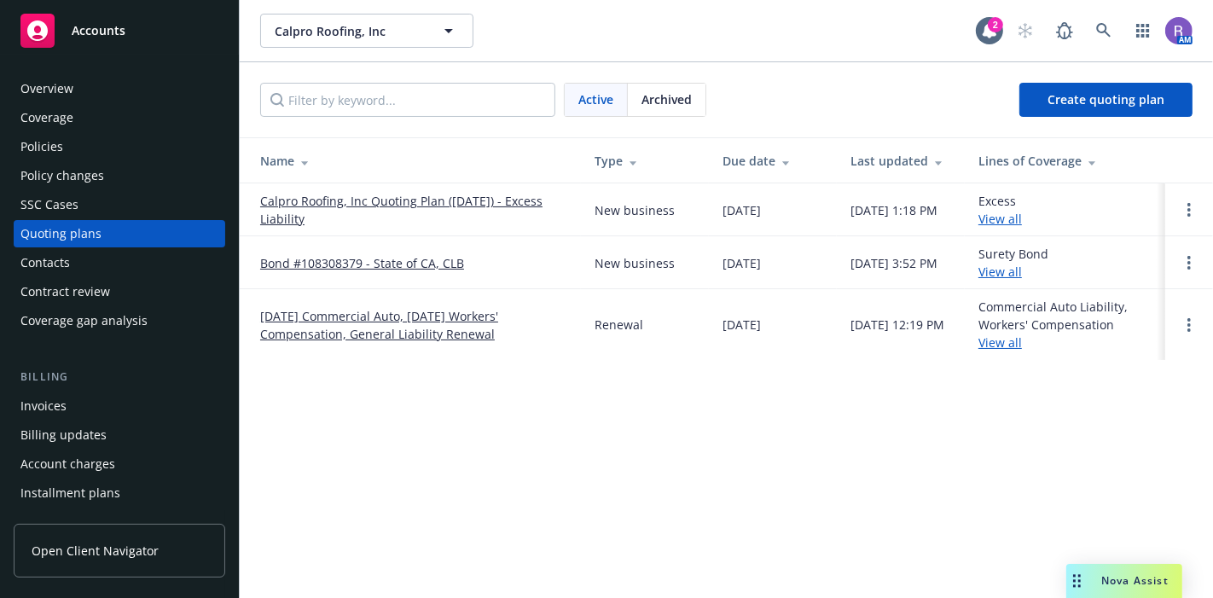
click at [408, 333] on link "06/12/25 Commercial Auto, 06/14/25 Workers' Compensation, General Liability Ren…" at bounding box center [413, 325] width 307 height 36
